Goal: Find contact information: Find contact information

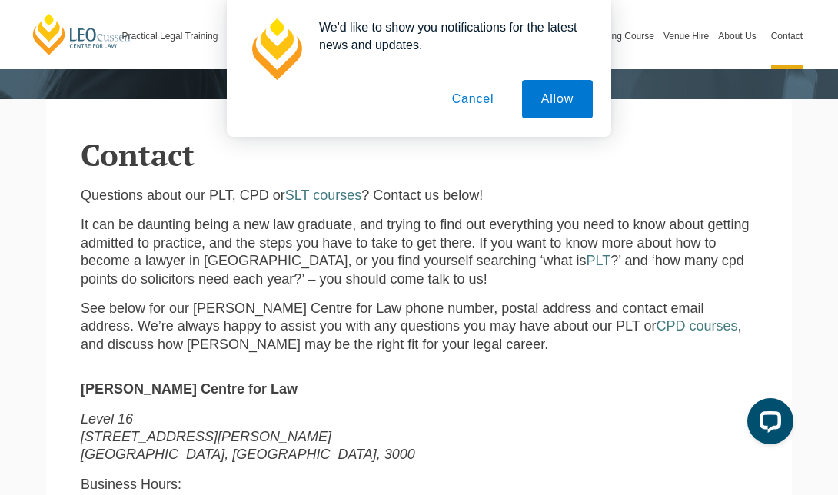
click at [474, 105] on button "Cancel" at bounding box center [473, 99] width 81 height 38
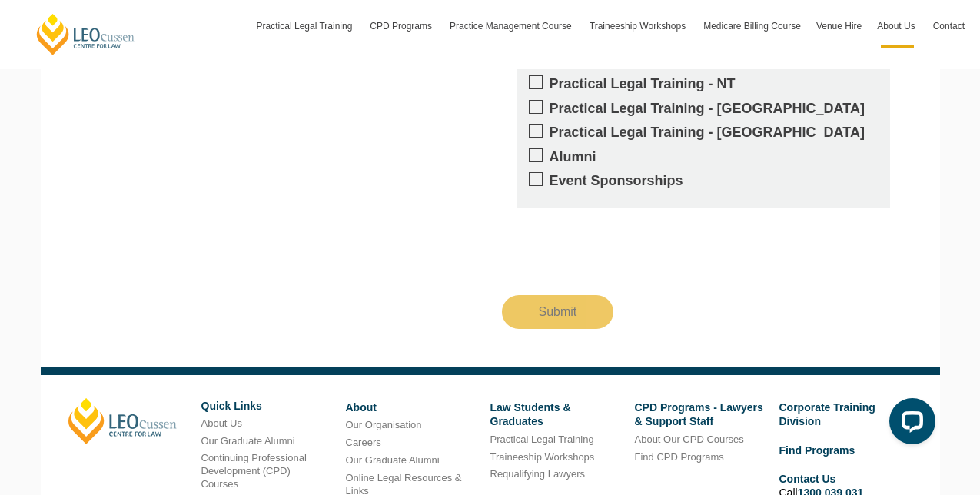
scroll to position [3075, 0]
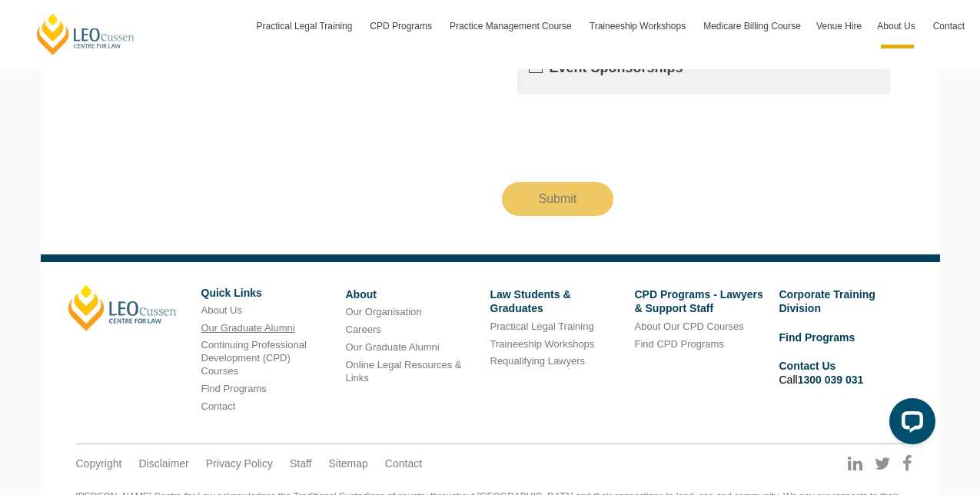
click at [240, 322] on link "Our Graduate Alumni" at bounding box center [248, 328] width 94 height 12
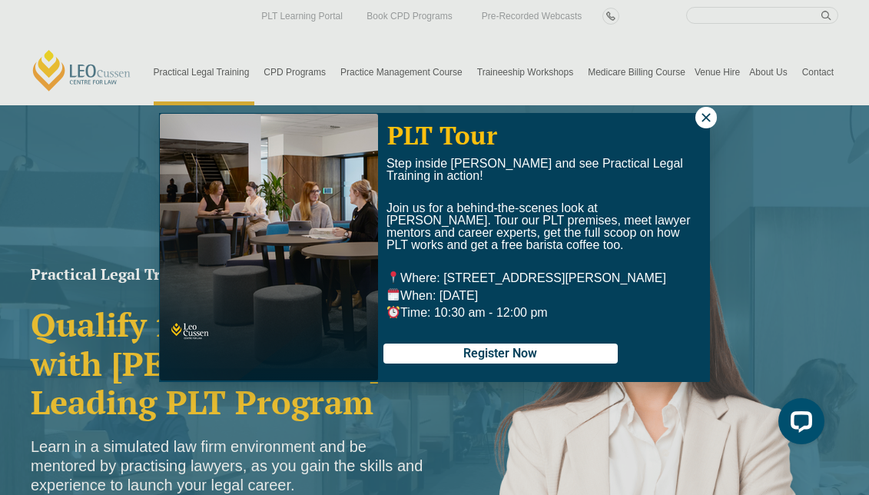
click at [707, 119] on icon at bounding box center [706, 117] width 8 height 8
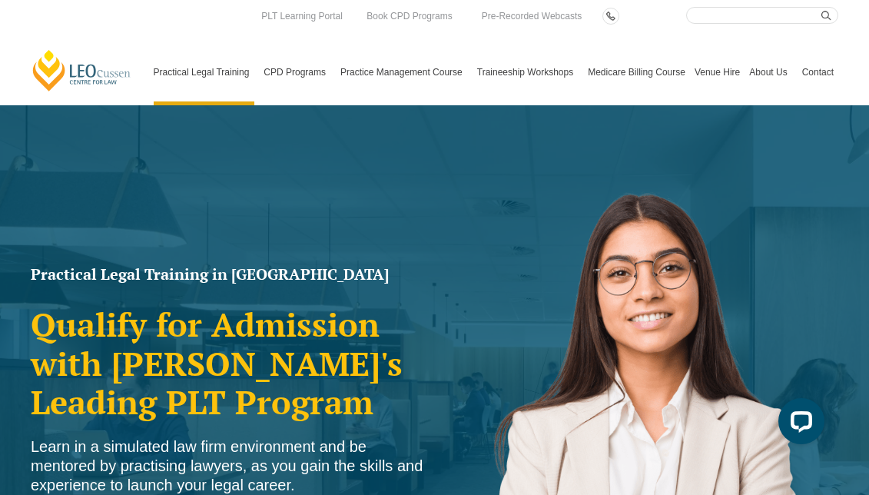
click at [814, 75] on link "Contact" at bounding box center [818, 72] width 41 height 66
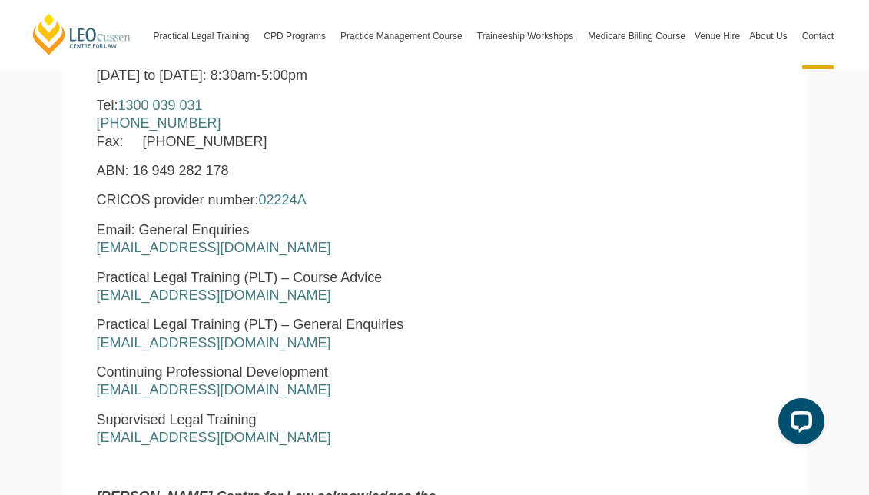
scroll to position [701, 0]
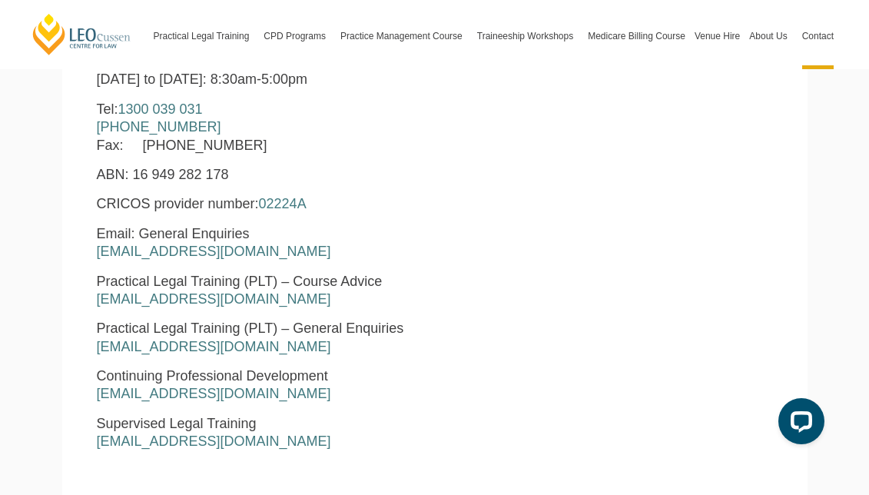
drag, startPoint x: 276, startPoint y: 399, endPoint x: 291, endPoint y: 398, distance: 14.6
click at [291, 398] on p "Continuing Professional Development enquiries@leocussen.edu.au" at bounding box center [289, 385] width 385 height 36
drag, startPoint x: 267, startPoint y: 350, endPoint x: 88, endPoint y: 349, distance: 179.1
click at [88, 349] on div "Leo Cussen Centre for Law Level 16 15 William Street Melbourne, Victoria, 3000 …" at bounding box center [289, 293] width 408 height 671
copy link "pltadmin@leocussen.edu.au"
